Goal: Task Accomplishment & Management: Complete application form

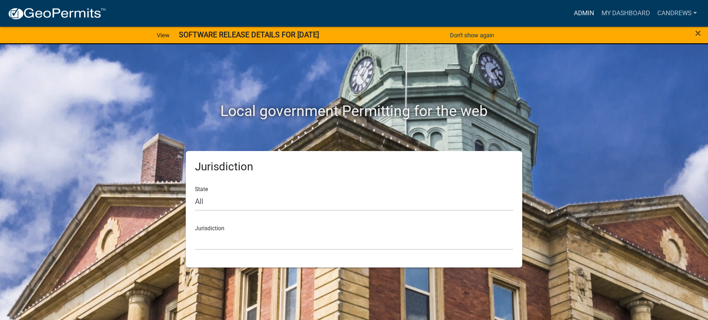
click at [579, 9] on link "Admin" at bounding box center [584, 14] width 28 height 18
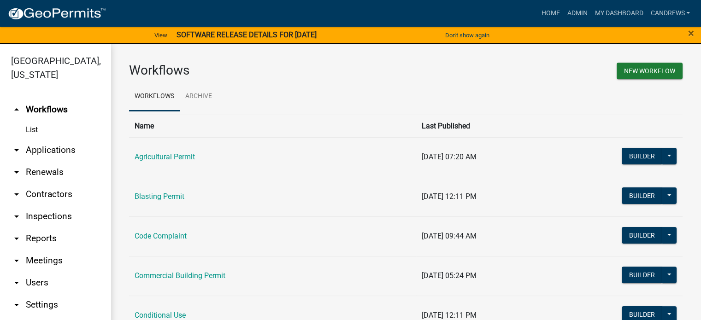
click at [65, 146] on link "arrow_drop_down Applications" at bounding box center [55, 150] width 111 height 22
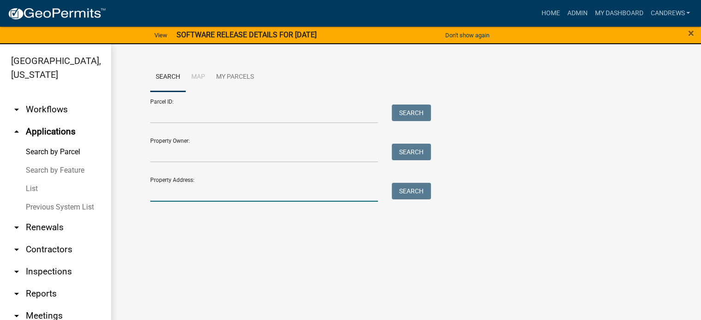
click at [183, 191] on input "Property Address:" at bounding box center [264, 192] width 228 height 19
type input "335 folds"
click at [413, 186] on button "Search" at bounding box center [411, 191] width 39 height 17
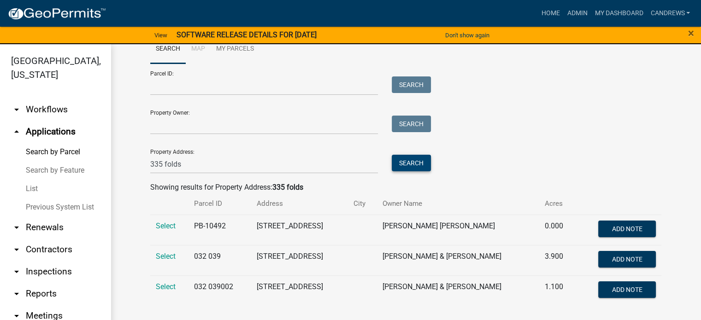
scroll to position [11, 0]
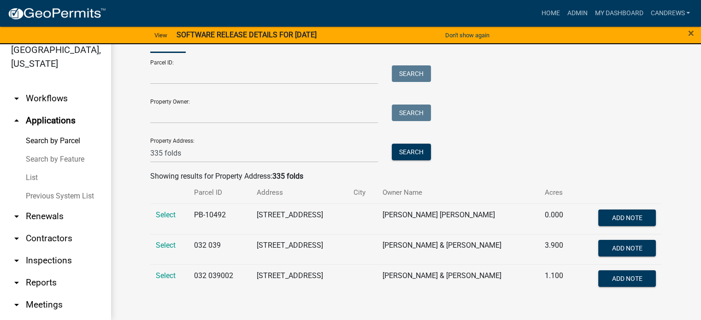
click at [157, 240] on td "Select" at bounding box center [169, 249] width 39 height 30
click at [160, 251] on td "Select" at bounding box center [169, 249] width 39 height 30
click at [160, 245] on span "Select" at bounding box center [166, 245] width 20 height 9
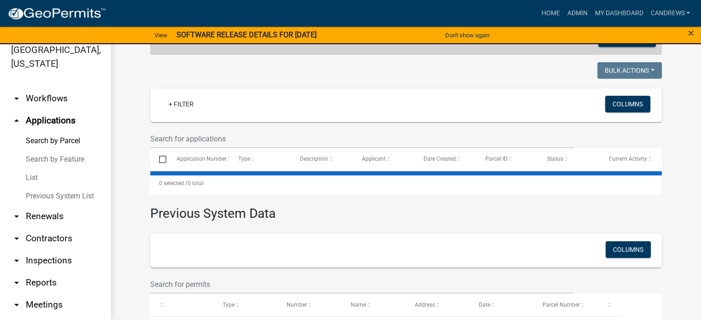
scroll to position [212, 0]
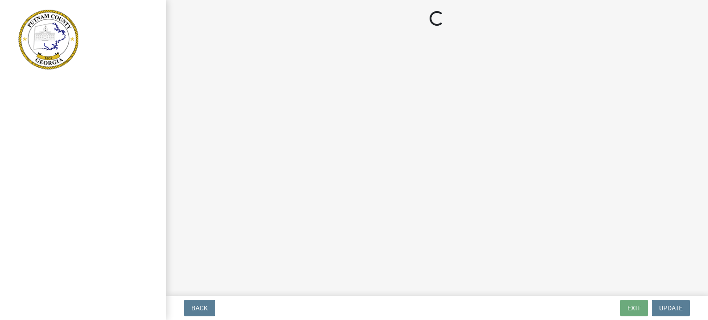
select select "2d2003fc-d9eb-499a-8898-1fc62eef35cf"
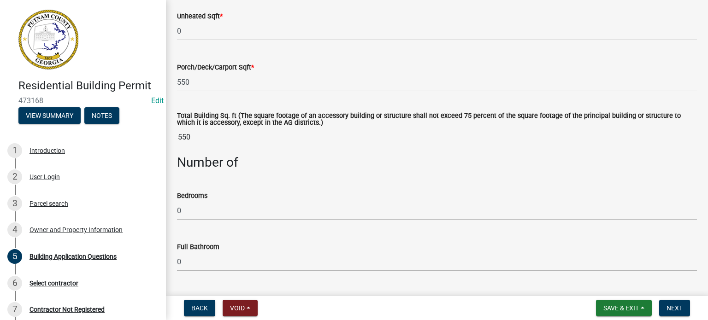
scroll to position [645, 0]
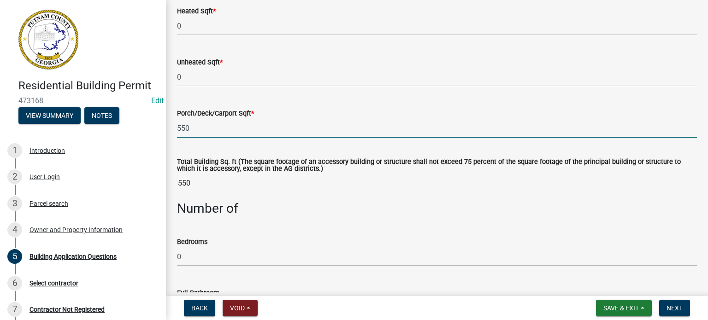
drag, startPoint x: 190, startPoint y: 128, endPoint x: 171, endPoint y: 127, distance: 18.9
click at [171, 127] on div "Porch/Deck/Carport Sqft * 550" at bounding box center [436, 116] width 533 height 43
type input "70"
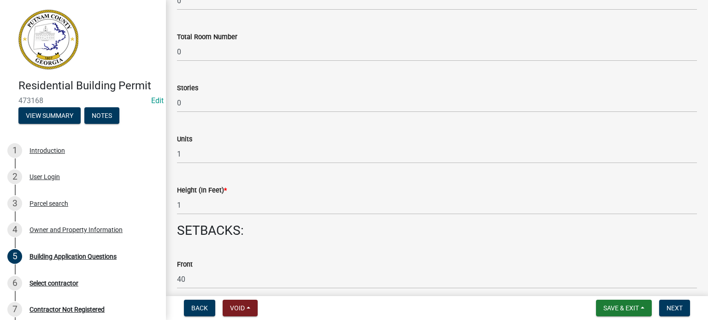
scroll to position [1152, 0]
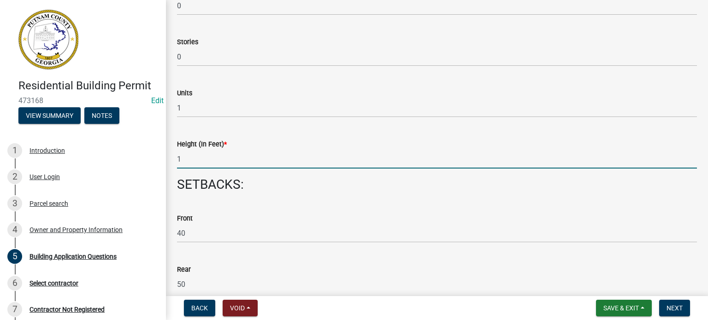
drag, startPoint x: 186, startPoint y: 163, endPoint x: 167, endPoint y: 163, distance: 19.4
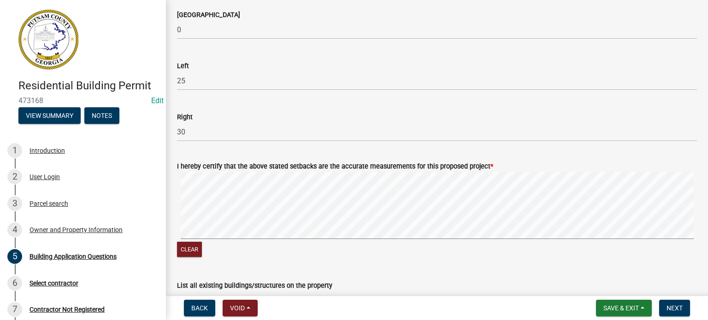
scroll to position [1474, 0]
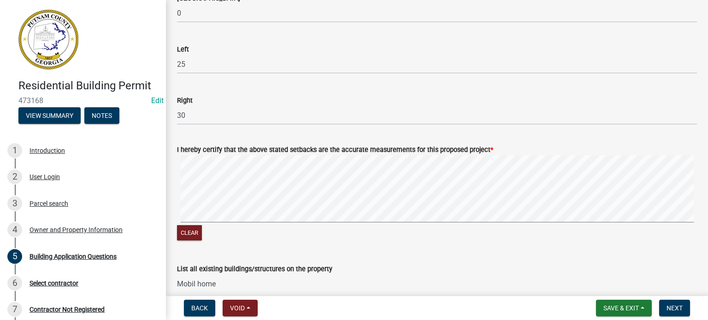
type input "10"
click at [625, 306] on span "Save & Exit" at bounding box center [620, 308] width 35 height 7
click at [608, 259] on button "Save" at bounding box center [615, 262] width 74 height 22
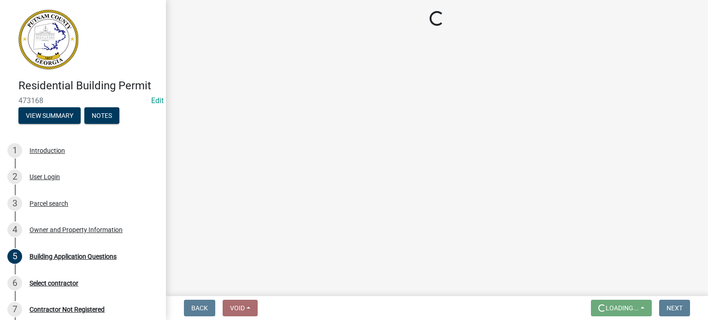
scroll to position [0, 0]
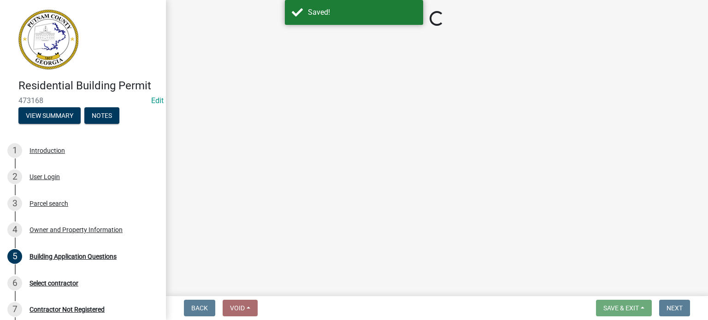
select select "2d2003fc-d9eb-499a-8898-1fc62eef35cf"
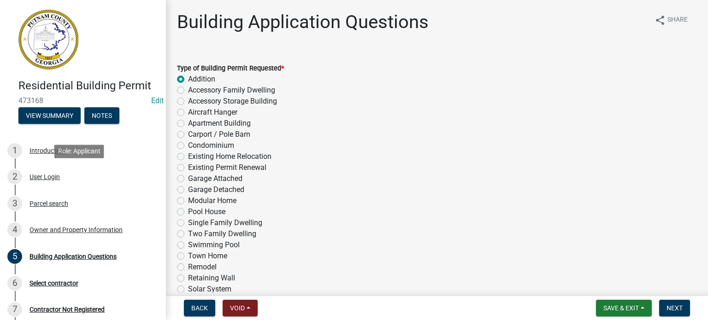
click at [48, 172] on div "2 User Login" at bounding box center [79, 177] width 144 height 15
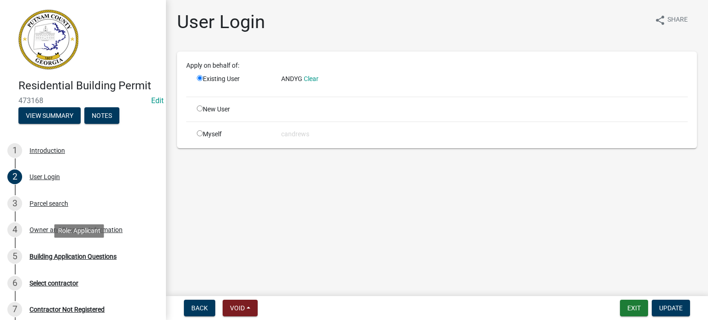
click at [65, 257] on div "Building Application Questions" at bounding box center [72, 256] width 87 height 6
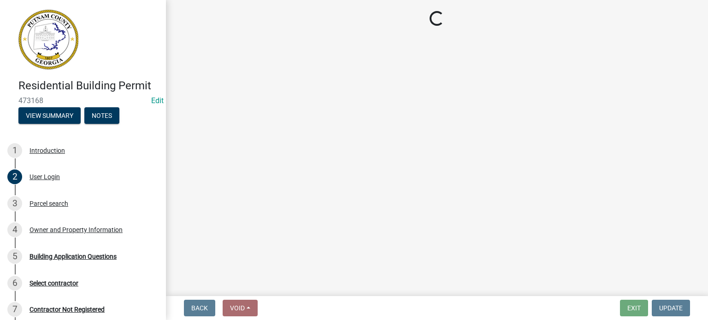
select select "2d2003fc-d9eb-499a-8898-1fc62eef35cf"
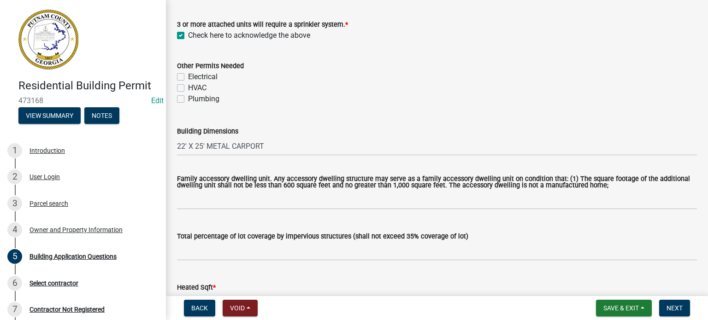
scroll to position [415, 0]
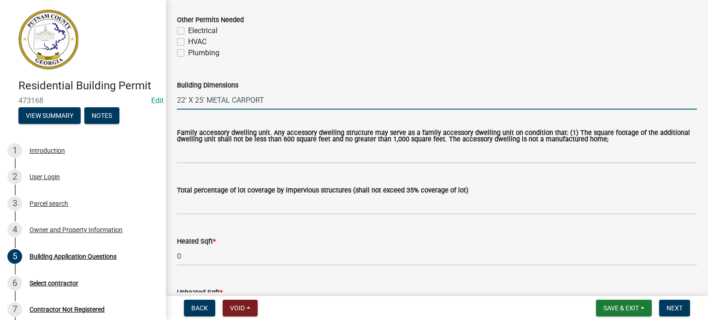
drag, startPoint x: 185, startPoint y: 100, endPoint x: 176, endPoint y: 100, distance: 8.3
click at [176, 100] on div "Building Dimensions 22' X 25' METAL CARPORT" at bounding box center [436, 88] width 533 height 43
drag, startPoint x: 191, startPoint y: 101, endPoint x: 196, endPoint y: 100, distance: 5.2
click at [196, 100] on input "7' X 25' METAL CARPORT" at bounding box center [437, 100] width 520 height 19
click at [192, 100] on input "7' X 25' METAL CARPORT" at bounding box center [437, 100] width 520 height 19
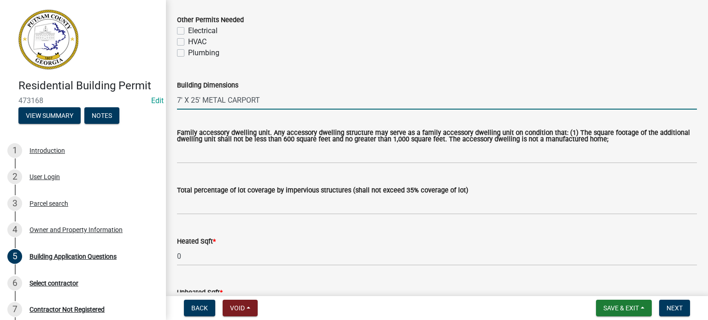
drag, startPoint x: 190, startPoint y: 100, endPoint x: 198, endPoint y: 100, distance: 8.3
click at [198, 100] on input "7' X 25' METAL CARPORT" at bounding box center [437, 100] width 520 height 19
click at [280, 95] on input "7' X 10' METAL CARPORT" at bounding box center [437, 100] width 520 height 19
type input "7' X 10' METAL CARPORT addition"
click at [638, 306] on span "Save & Exit" at bounding box center [620, 308] width 35 height 7
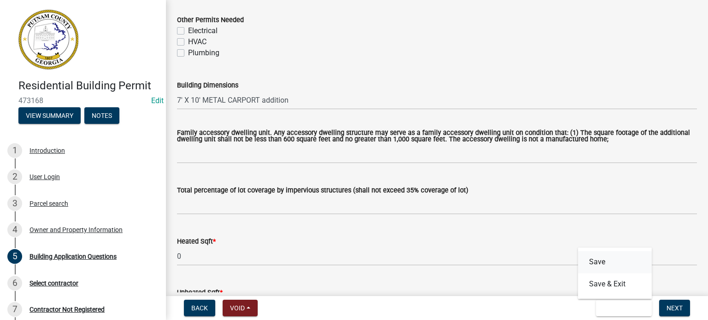
click at [615, 267] on button "Save" at bounding box center [615, 262] width 74 height 22
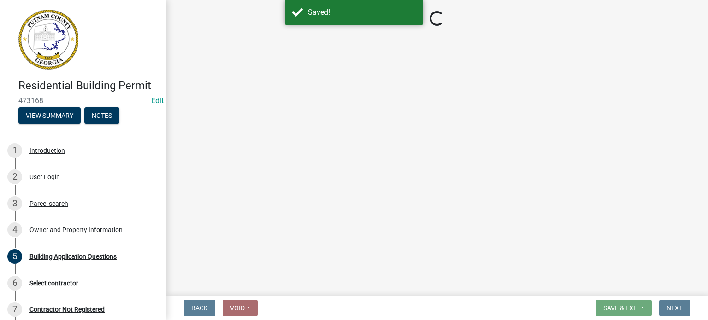
select select "2d2003fc-d9eb-499a-8898-1fc62eef35cf"
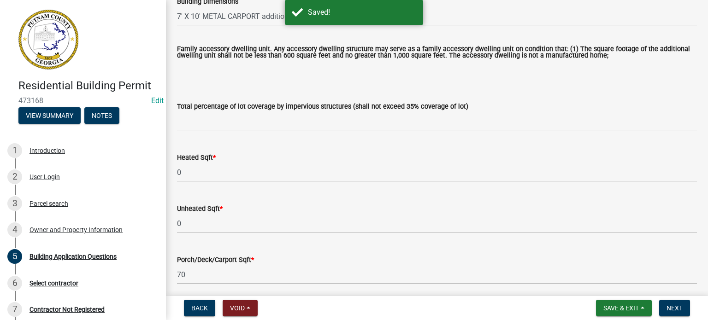
scroll to position [507, 0]
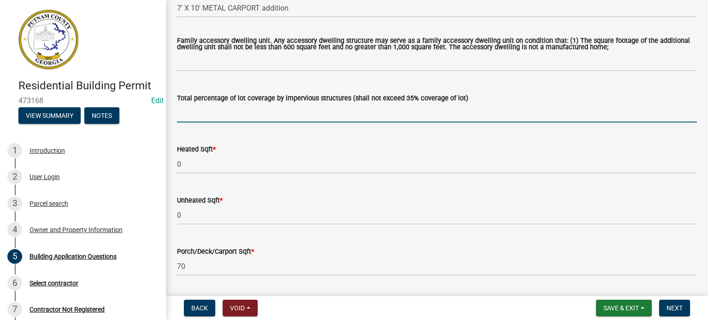
click at [306, 109] on input "text" at bounding box center [437, 113] width 520 height 19
type input "5"
click at [639, 307] on button "Save & Exit" at bounding box center [624, 308] width 56 height 17
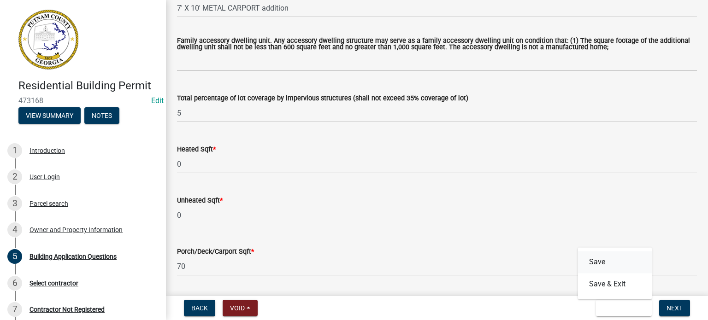
click at [629, 267] on button "Save" at bounding box center [615, 262] width 74 height 22
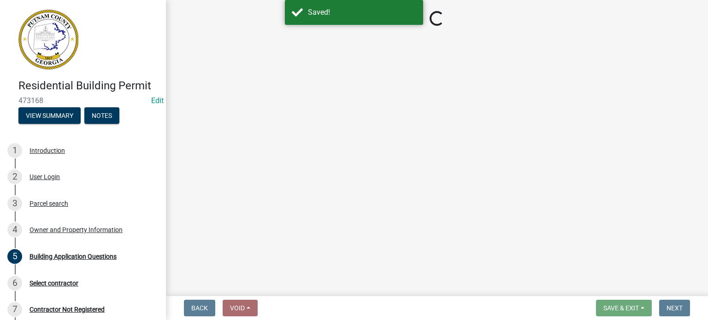
select select "2d2003fc-d9eb-499a-8898-1fc62eef35cf"
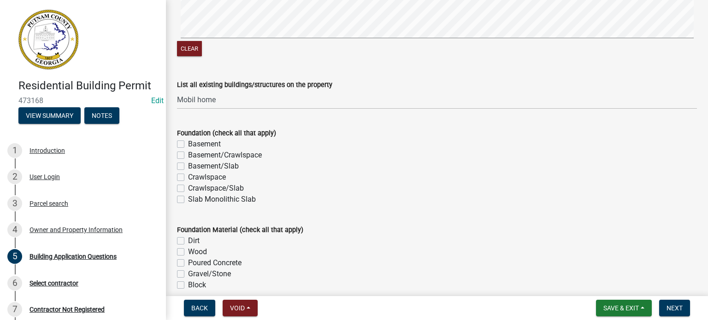
scroll to position [1751, 0]
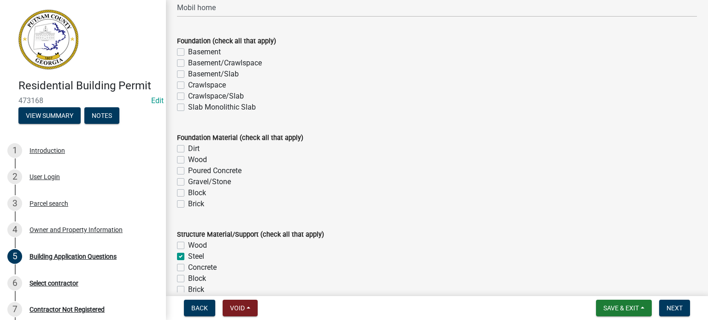
click at [188, 106] on label "Slab Monolithic Slab" at bounding box center [222, 107] width 68 height 11
click at [188, 106] on input "Slab Monolithic Slab" at bounding box center [191, 105] width 6 height 6
checkbox input "true"
checkbox input "false"
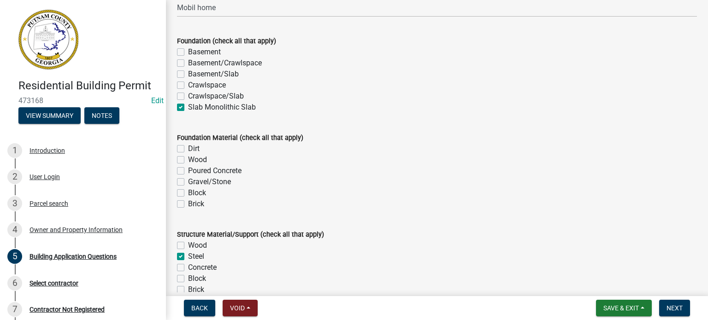
checkbox input "false"
checkbox input "true"
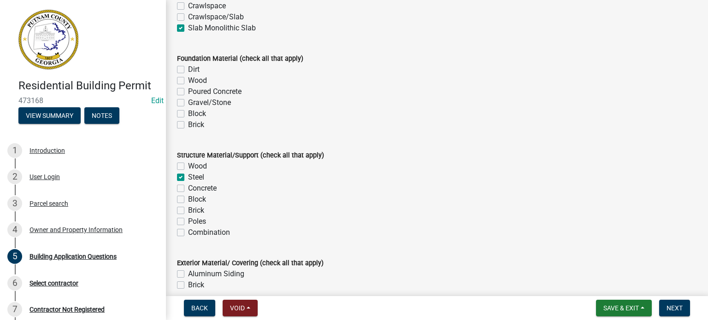
scroll to position [1843, 0]
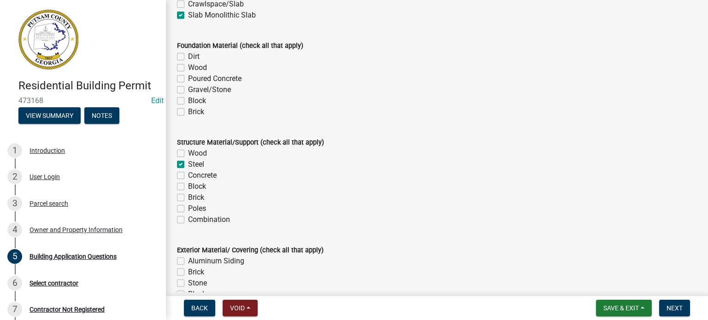
click at [188, 80] on label "Poured Concrete" at bounding box center [214, 78] width 53 height 11
click at [188, 79] on input "Poured Concrete" at bounding box center [191, 76] width 6 height 6
checkbox input "true"
checkbox input "false"
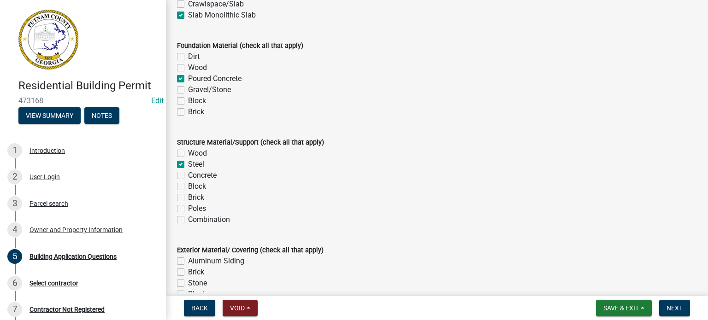
checkbox input "true"
checkbox input "false"
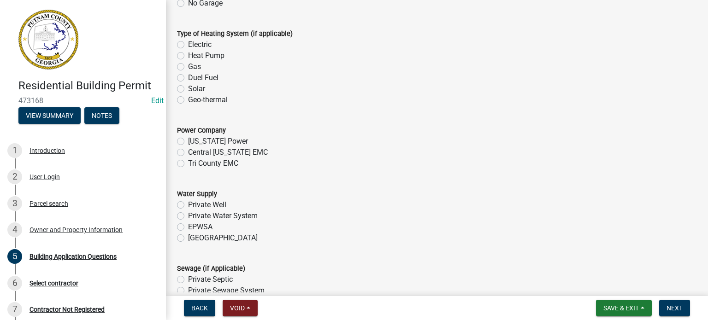
scroll to position [2902, 0]
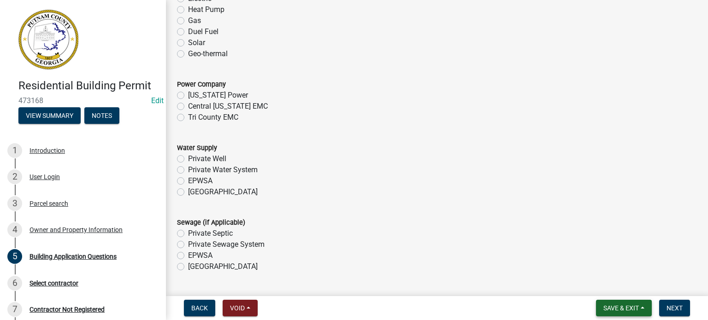
click at [630, 307] on span "Save & Exit" at bounding box center [620, 308] width 35 height 7
click at [624, 272] on button "Save" at bounding box center [615, 262] width 74 height 22
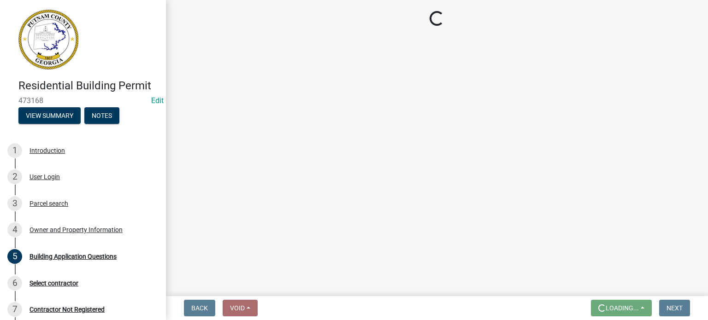
scroll to position [0, 0]
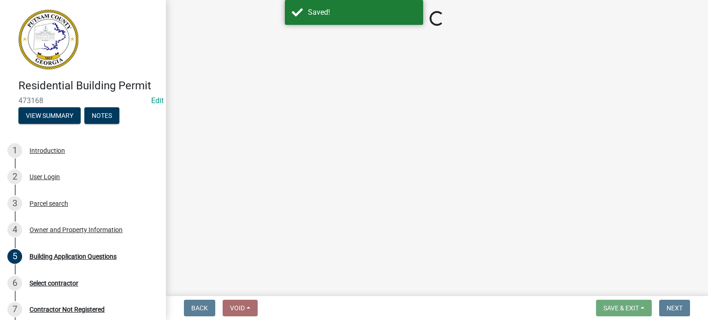
select select "2d2003fc-d9eb-499a-8898-1fc62eef35cf"
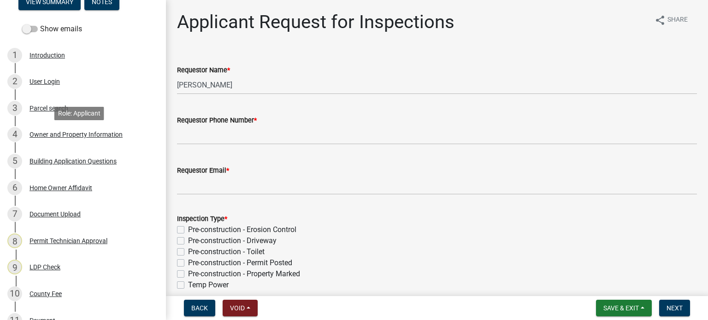
scroll to position [138, 0]
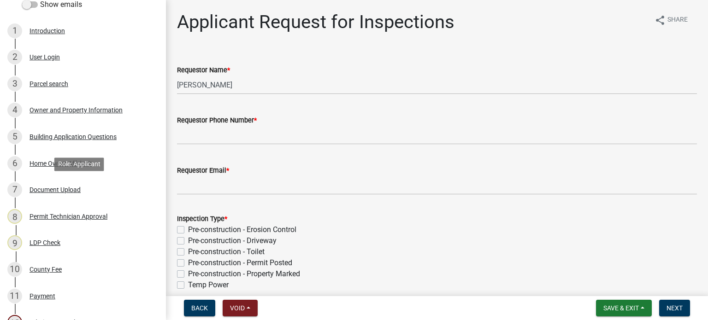
click at [76, 192] on div "Document Upload" at bounding box center [54, 190] width 51 height 6
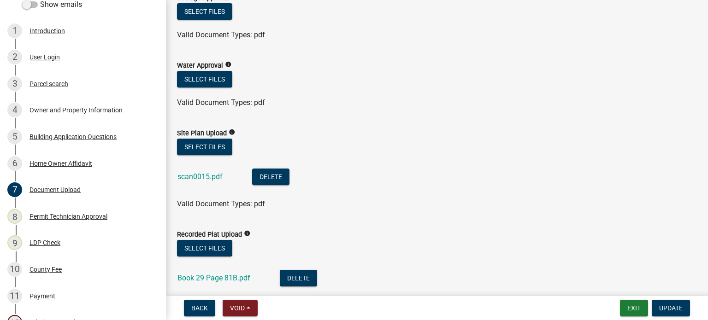
scroll to position [230, 0]
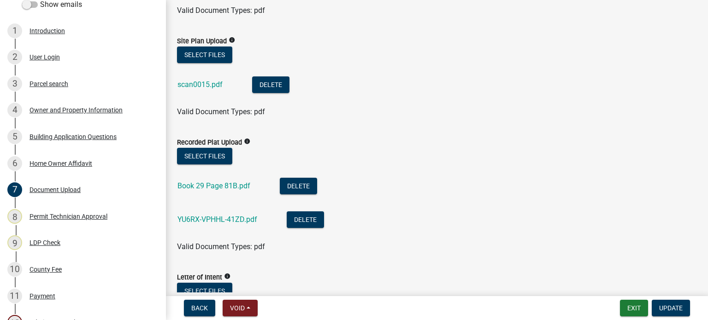
click at [220, 187] on link "Book 29 Page 81B.pdf" at bounding box center [213, 186] width 73 height 9
click at [209, 220] on link "YU6RX-VPHHL-41ZD.pdf" at bounding box center [217, 219] width 80 height 9
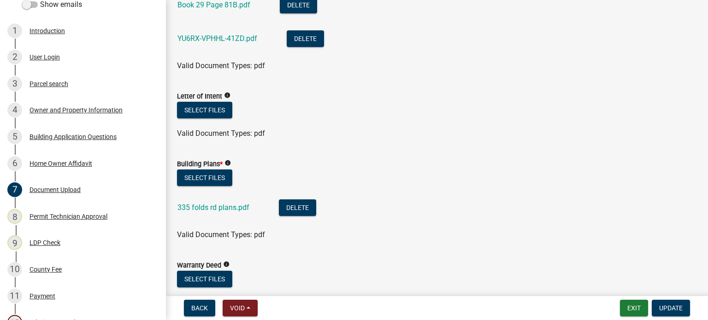
scroll to position [415, 0]
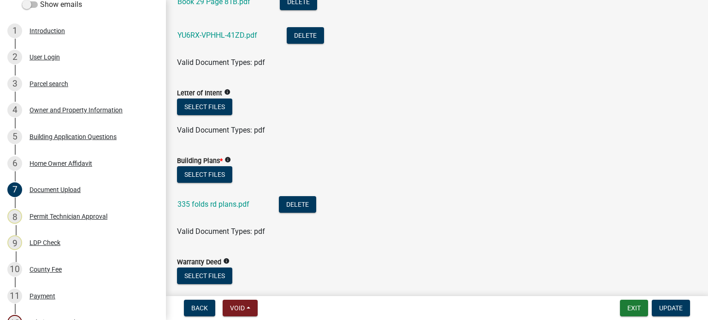
click at [236, 206] on link "335 folds rd plans.pdf" at bounding box center [213, 204] width 72 height 9
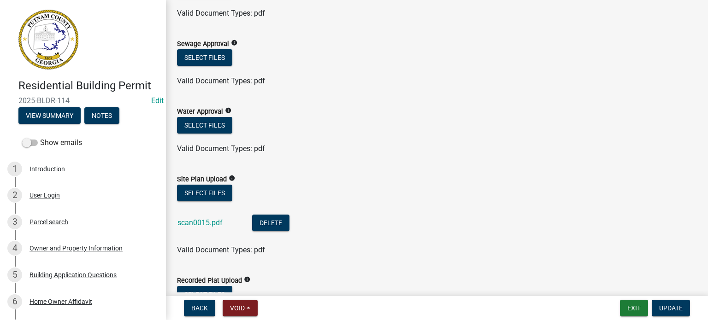
scroll to position [184, 0]
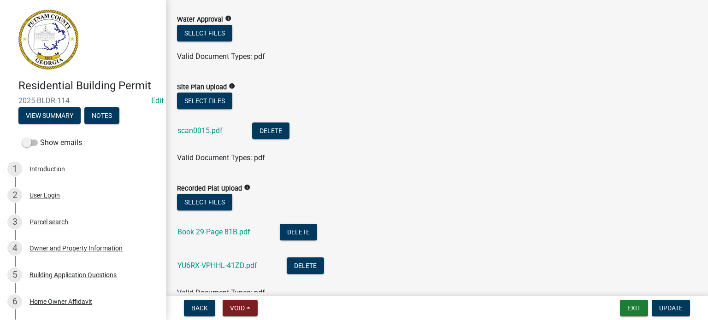
click at [200, 134] on link "scan0015.pdf" at bounding box center [199, 130] width 45 height 9
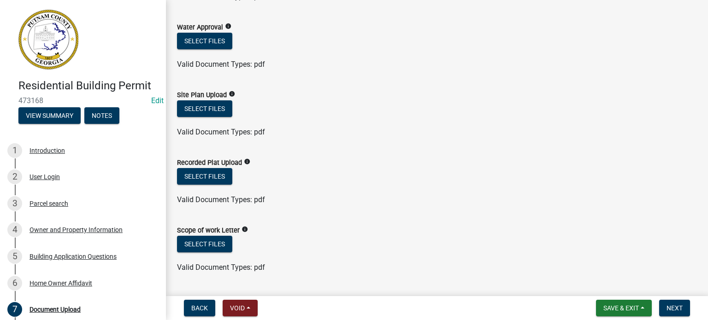
scroll to position [184, 0]
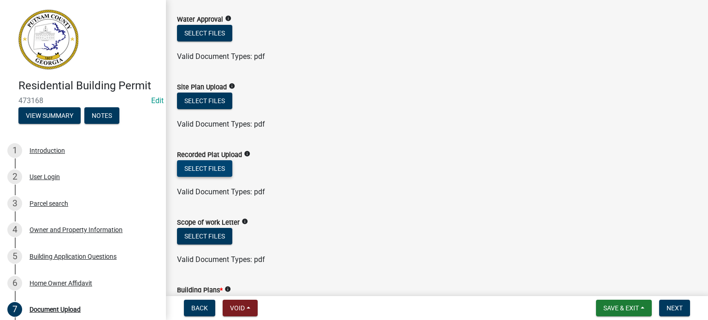
click at [219, 176] on button "Select files" at bounding box center [204, 168] width 55 height 17
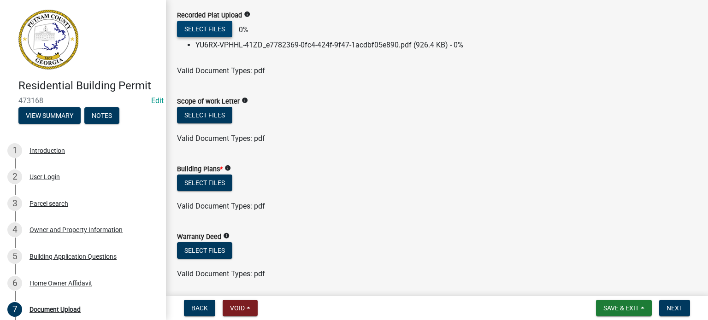
scroll to position [369, 0]
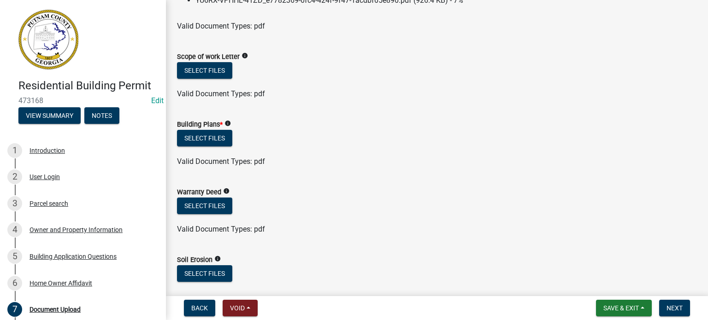
click at [223, 147] on div "Select files" at bounding box center [437, 139] width 520 height 19
click at [220, 132] on button "Select files" at bounding box center [204, 138] width 55 height 17
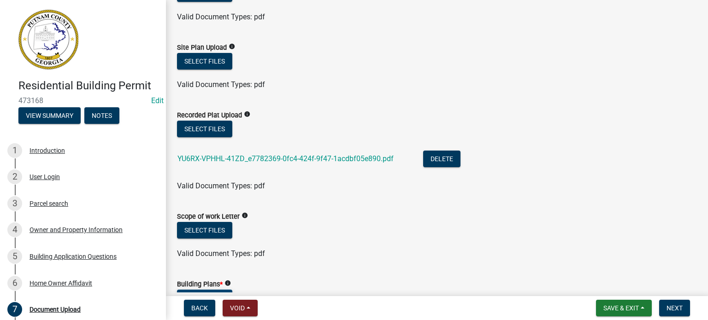
scroll to position [184, 0]
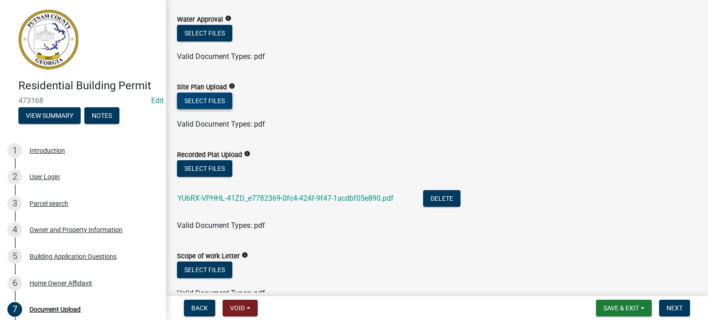
click at [216, 99] on button "Select files" at bounding box center [204, 101] width 55 height 17
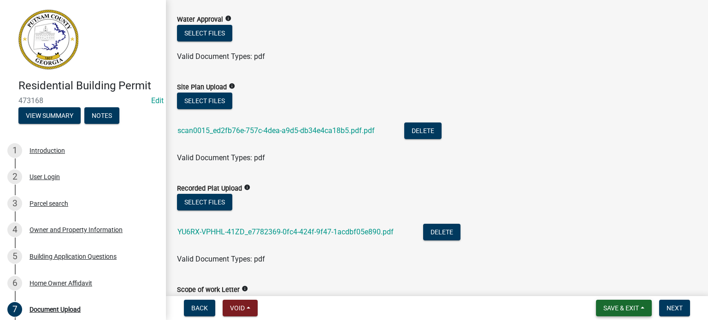
click at [627, 305] on span "Save & Exit" at bounding box center [620, 308] width 35 height 7
click at [603, 265] on button "Save" at bounding box center [615, 262] width 74 height 22
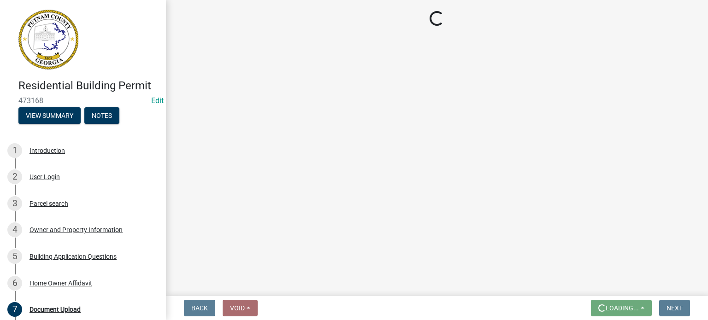
scroll to position [0, 0]
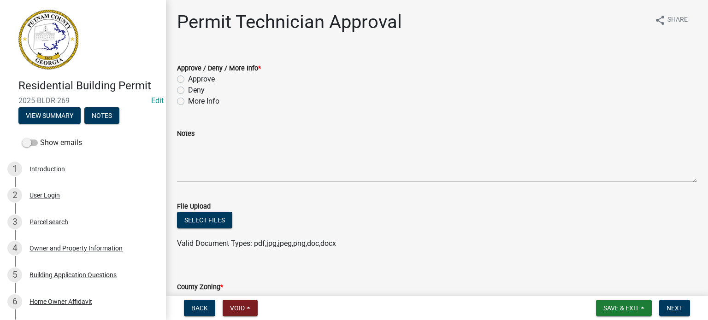
click at [211, 77] on label "Approve" at bounding box center [201, 79] width 27 height 11
click at [194, 77] on input "Approve" at bounding box center [191, 77] width 6 height 6
radio input "true"
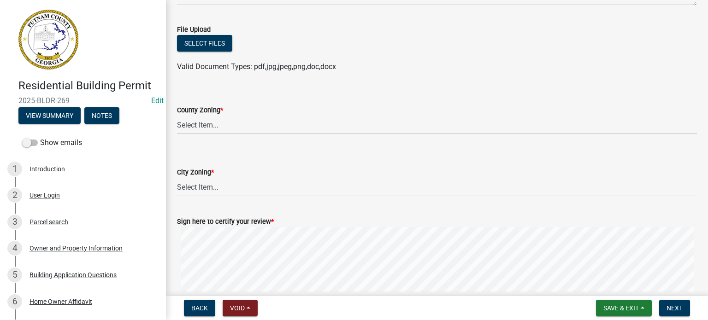
scroll to position [230, 0]
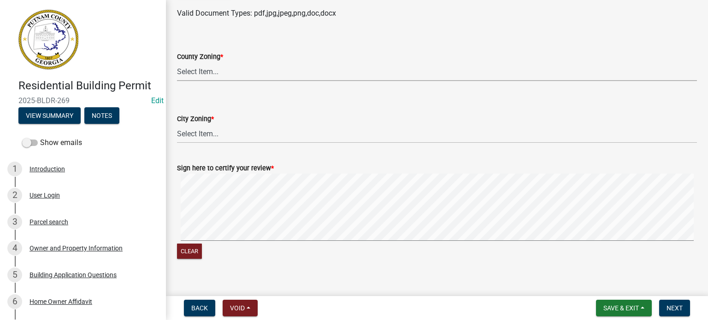
click at [214, 70] on select "Select Item... AG-1 R-1R R-1 R-2 MHP RM-1 RM-3 C-1 C-2 I-M PUD N/A" at bounding box center [437, 71] width 520 height 19
click at [177, 62] on select "Select Item... AG-1 R-1R R-1 R-2 MHP RM-1 RM-3 C-1 C-2 I-M PUD N/A" at bounding box center [437, 71] width 520 height 19
select select "78bfdc44-73ff-456e-a557-d4c99b9c08be"
click at [214, 131] on select "Select Item... A-1 A-2 R-1 R-2 R-3 R-4 MHP C-1 C-2 I-1 I-2 DB FH H-P N/A" at bounding box center [437, 133] width 520 height 19
click at [177, 124] on select "Select Item... A-1 A-2 R-1 R-2 R-3 R-4 MHP C-1 C-2 I-1 I-2 DB FH H-P N/A" at bounding box center [437, 133] width 520 height 19
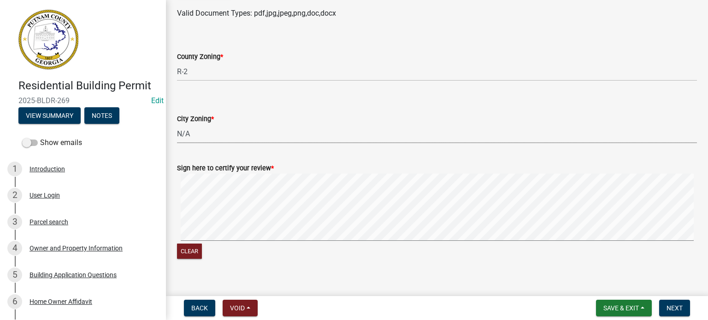
select select "83394b22-4a11-496c-8e5c-75ade2e72faf"
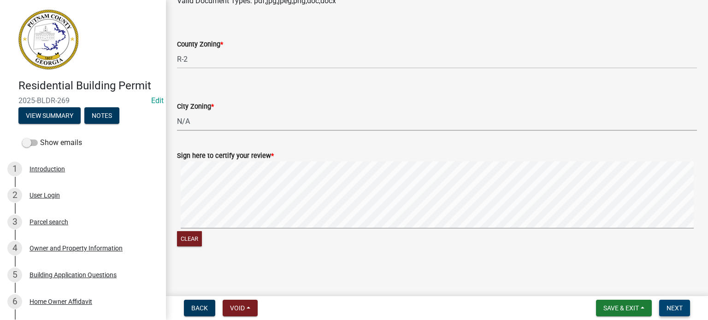
click at [681, 310] on span "Next" at bounding box center [674, 308] width 16 height 7
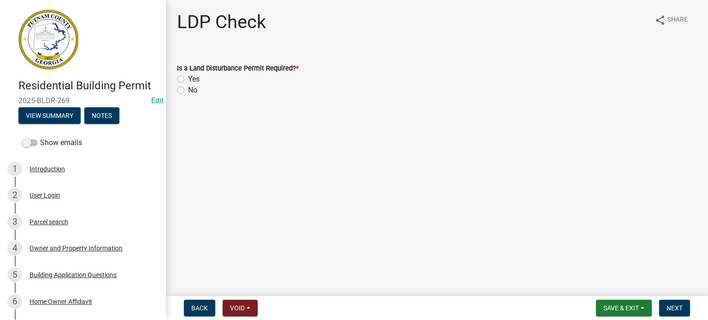
click at [188, 91] on label "No" at bounding box center [192, 90] width 9 height 11
click at [188, 91] on input "No" at bounding box center [191, 88] width 6 height 6
radio input "true"
click at [689, 310] on form "Save & Exit Save Save & Exit Next" at bounding box center [642, 308] width 101 height 17
click at [681, 311] on span "Next" at bounding box center [674, 308] width 16 height 7
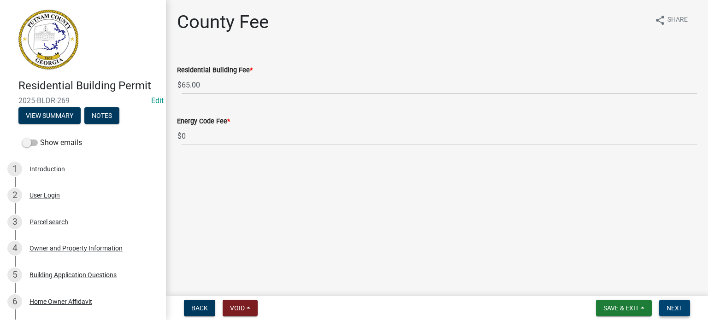
click at [670, 305] on span "Next" at bounding box center [674, 308] width 16 height 7
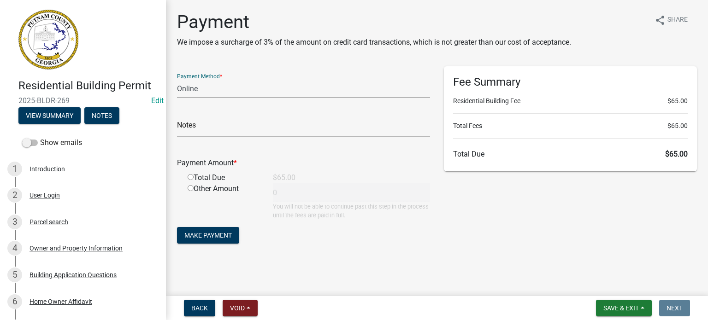
click at [197, 94] on select "Credit Card POS Check Cash Online" at bounding box center [303, 88] width 253 height 19
select select "1: 0"
click at [177, 79] on select "Credit Card POS Check Cash Online" at bounding box center [303, 88] width 253 height 19
click at [216, 124] on input "text" at bounding box center [303, 127] width 253 height 19
click at [191, 177] on input "radio" at bounding box center [190, 177] width 6 height 6
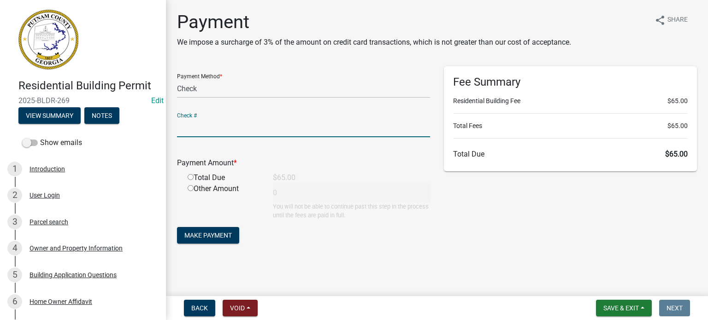
radio input "true"
type input "65"
click at [216, 129] on input "text" at bounding box center [303, 127] width 253 height 19
type input "107"
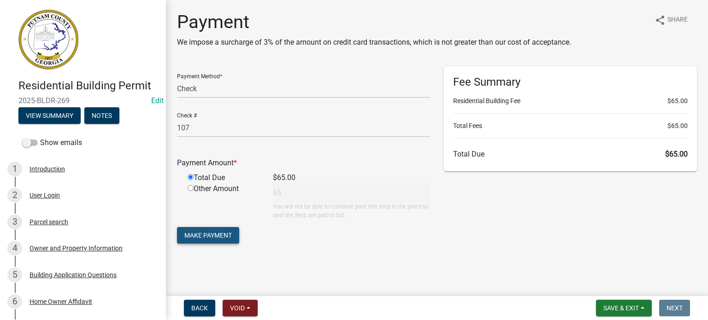
click at [226, 234] on span "Make Payment" at bounding box center [207, 235] width 47 height 7
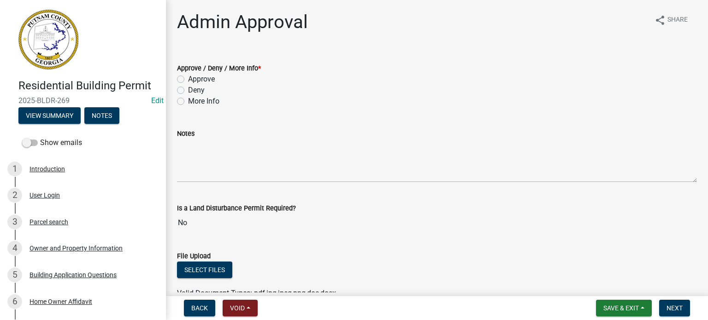
click at [217, 78] on div "Approve" at bounding box center [437, 79] width 520 height 11
click at [212, 77] on label "Approve" at bounding box center [201, 79] width 27 height 11
click at [194, 77] on input "Approve" at bounding box center [191, 77] width 6 height 6
radio input "true"
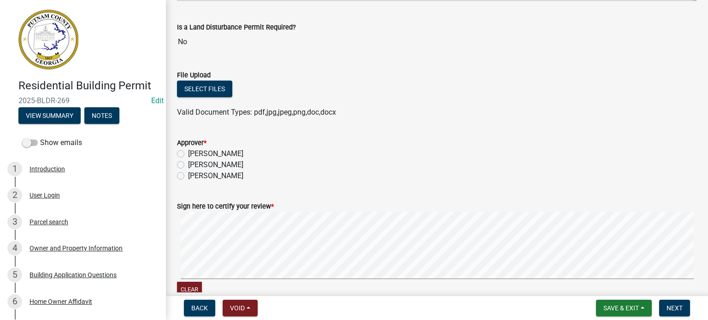
scroll to position [230, 0]
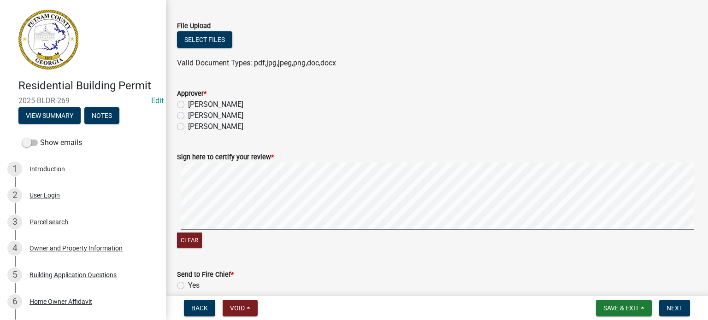
click at [225, 115] on label "[PERSON_NAME]" at bounding box center [215, 115] width 55 height 11
click at [194, 115] on input "[PERSON_NAME]" at bounding box center [191, 113] width 6 height 6
radio input "true"
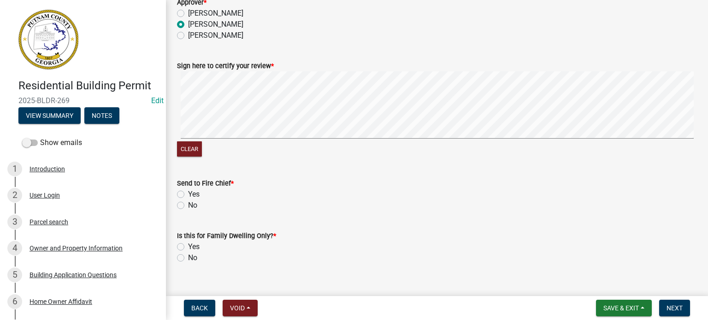
scroll to position [322, 0]
click at [183, 147] on button "Clear" at bounding box center [189, 148] width 25 height 15
click at [186, 152] on button "Clear" at bounding box center [189, 148] width 25 height 15
click at [195, 151] on button "Clear" at bounding box center [189, 148] width 25 height 15
click at [188, 205] on label "No" at bounding box center [192, 204] width 9 height 11
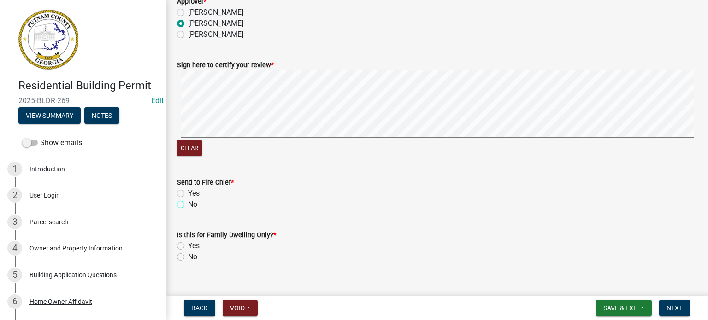
click at [188, 205] on input "No" at bounding box center [191, 202] width 6 height 6
radio input "true"
click at [188, 259] on label "No" at bounding box center [192, 257] width 9 height 11
click at [188, 258] on input "No" at bounding box center [191, 255] width 6 height 6
radio input "true"
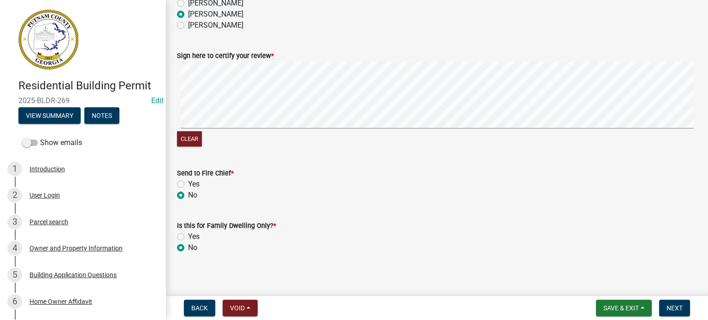
scroll to position [336, 0]
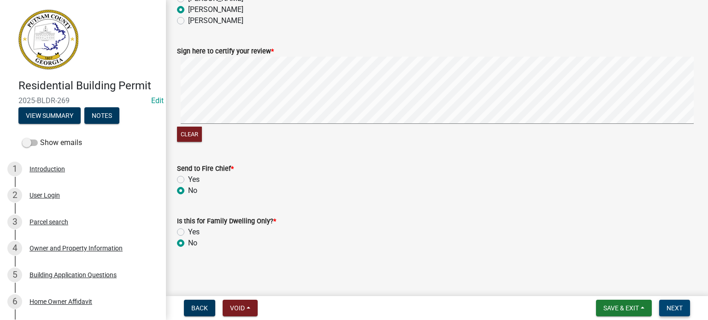
click at [684, 308] on button "Next" at bounding box center [674, 308] width 31 height 17
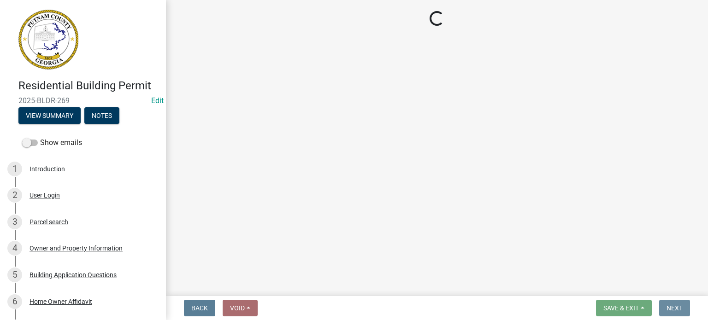
scroll to position [0, 0]
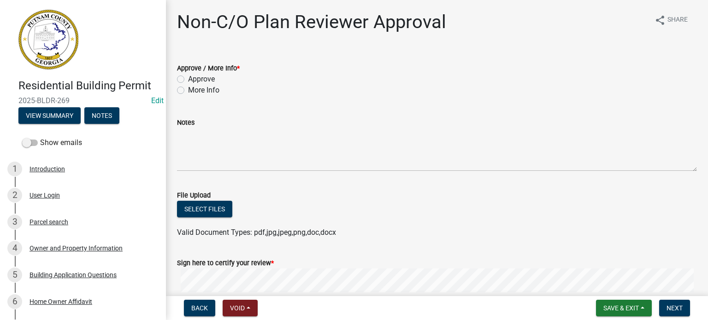
click at [205, 81] on label "Approve" at bounding box center [201, 79] width 27 height 11
click at [194, 80] on input "Approve" at bounding box center [191, 77] width 6 height 6
radio input "true"
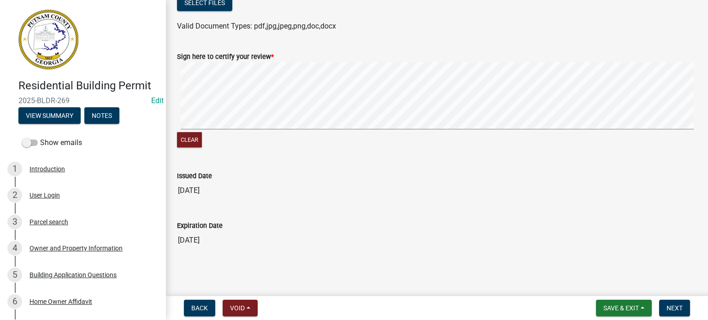
scroll to position [207, 0]
click at [672, 304] on button "Next" at bounding box center [674, 308] width 31 height 17
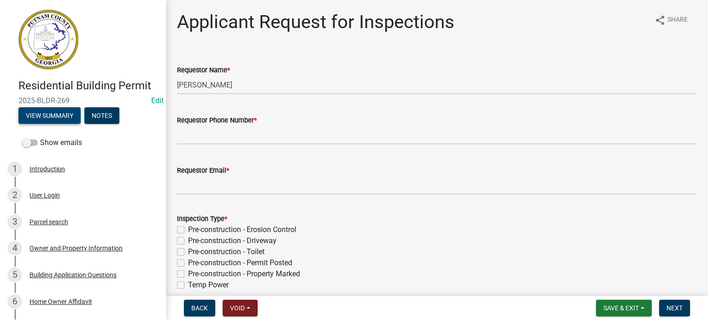
click at [59, 111] on button "View Summary" at bounding box center [49, 115] width 62 height 17
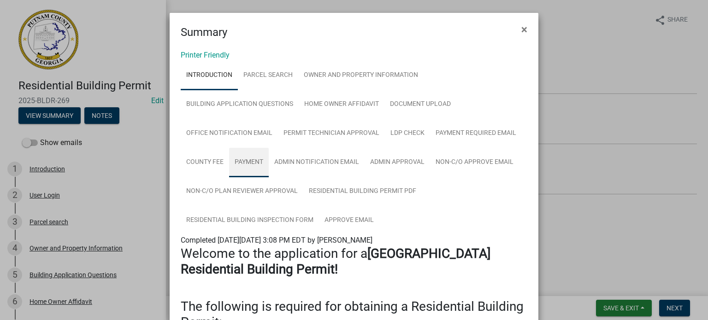
click at [240, 161] on link "Payment" at bounding box center [249, 162] width 40 height 29
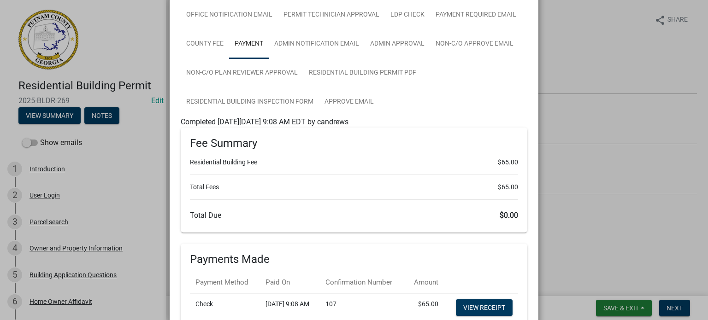
scroll to position [138, 0]
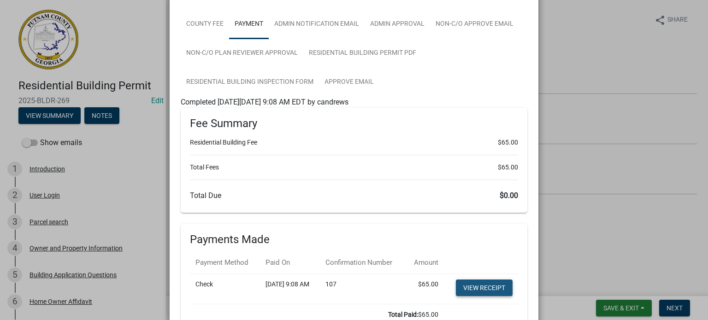
click at [469, 296] on link "View receipt" at bounding box center [484, 288] width 57 height 17
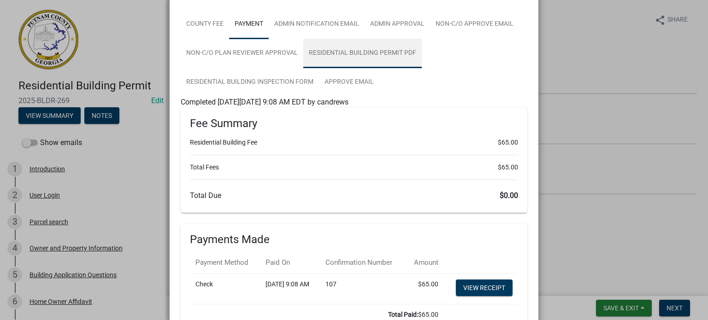
click at [346, 54] on link "Residential Building Permit PDF" at bounding box center [362, 53] width 118 height 29
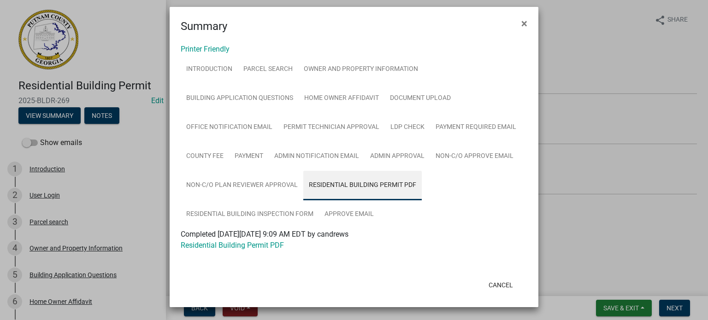
scroll to position [6, 0]
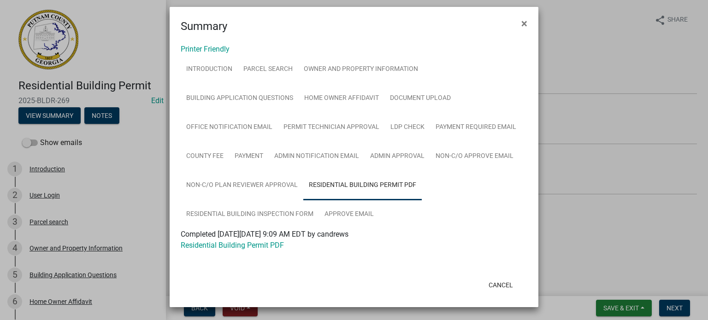
click at [254, 246] on link "Residential Building Permit PDF" at bounding box center [232, 245] width 103 height 9
click at [245, 213] on link "Residential Building Inspection Form" at bounding box center [250, 214] width 138 height 29
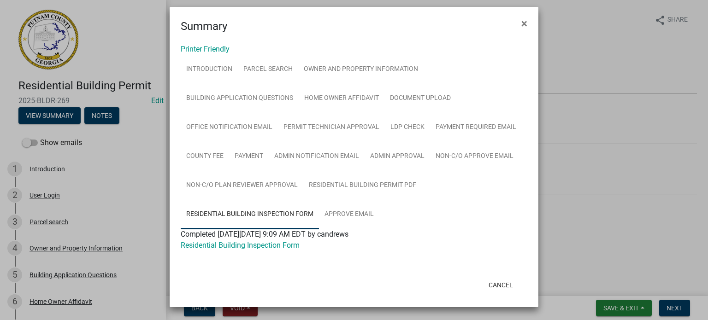
click at [270, 247] on link "Residential Building Inspection Form" at bounding box center [240, 245] width 119 height 9
